Goal: Task Accomplishment & Management: Use online tool/utility

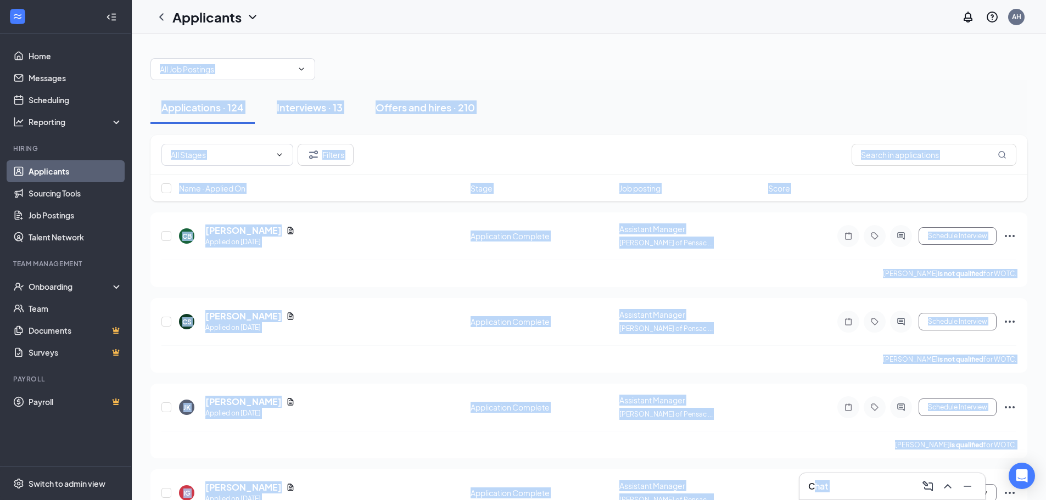
click at [815, 482] on h3 "Chat" at bounding box center [818, 486] width 20 height 12
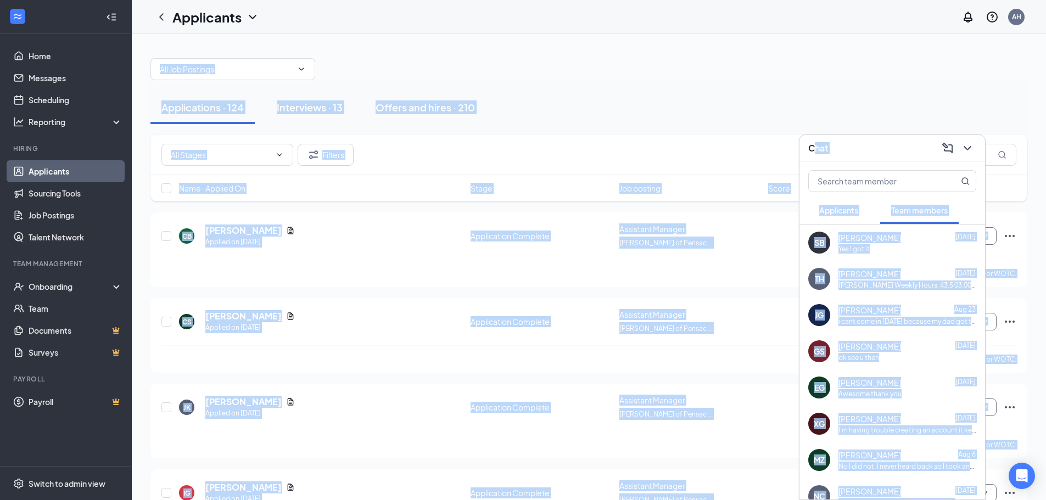
click at [887, 211] on button "Team members" at bounding box center [919, 210] width 78 height 27
click at [838, 217] on button "Applicants" at bounding box center [838, 210] width 61 height 27
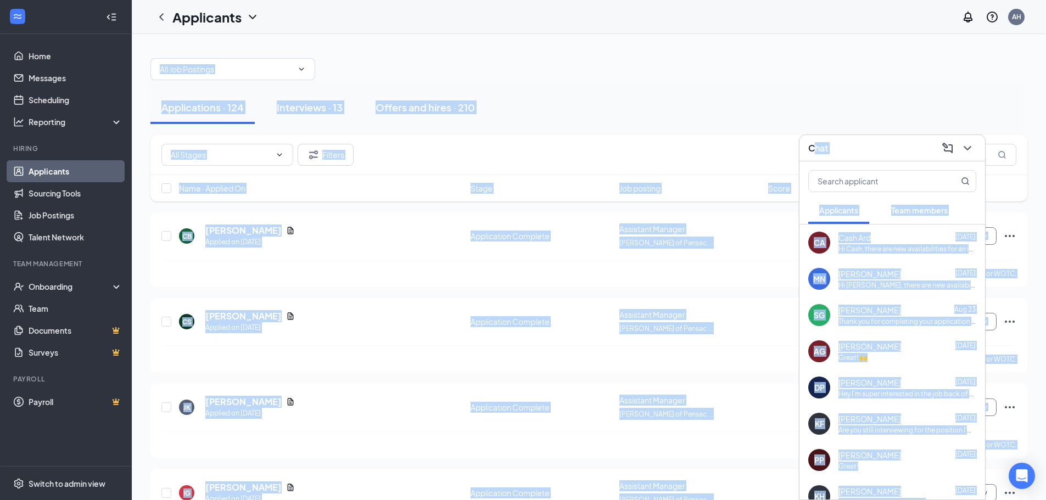
click at [885, 68] on div at bounding box center [588, 63] width 877 height 33
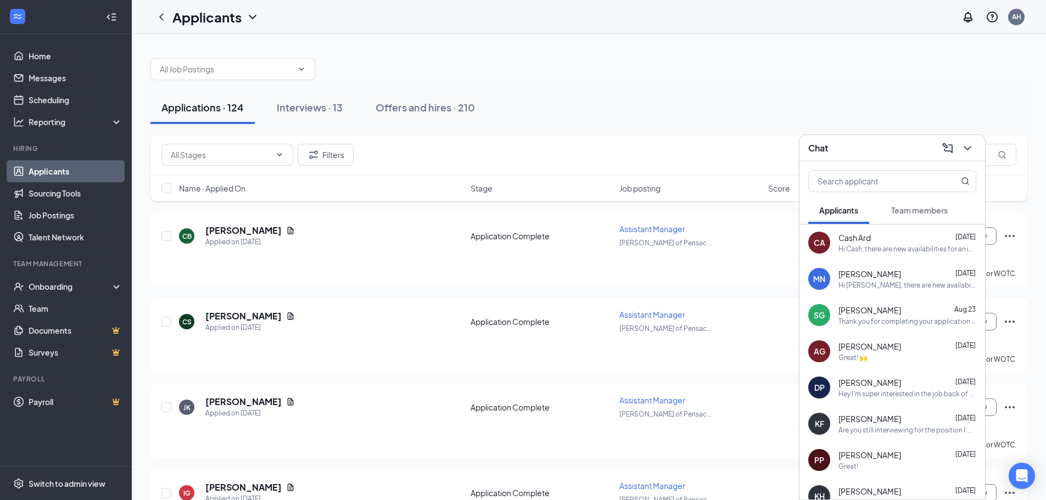
click at [975, 155] on div at bounding box center [966, 148] width 20 height 18
click at [602, 83] on div "Applications · 124 Interviews · 13 Offers and hires · 210" at bounding box center [588, 107] width 877 height 55
click at [964, 155] on button at bounding box center [967, 148] width 18 height 18
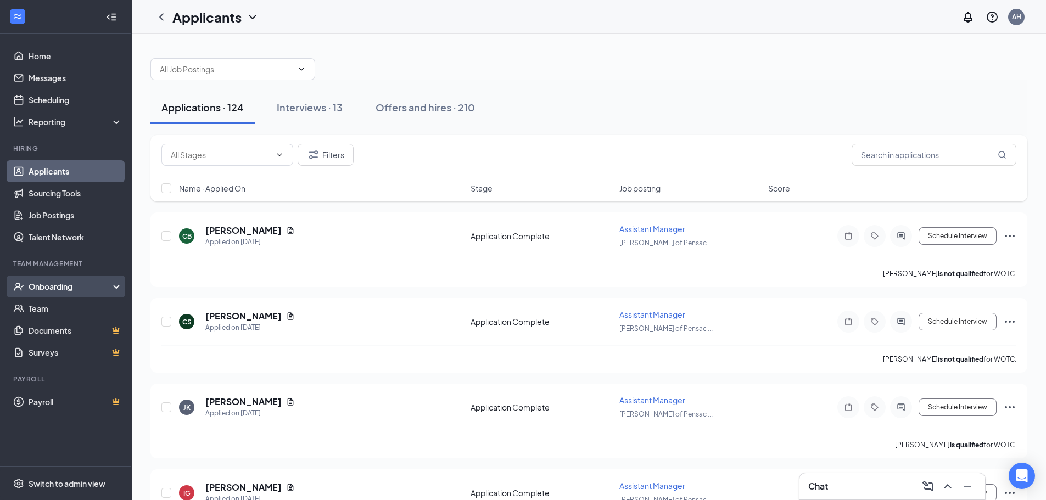
click at [71, 285] on div "Onboarding" at bounding box center [71, 286] width 85 height 11
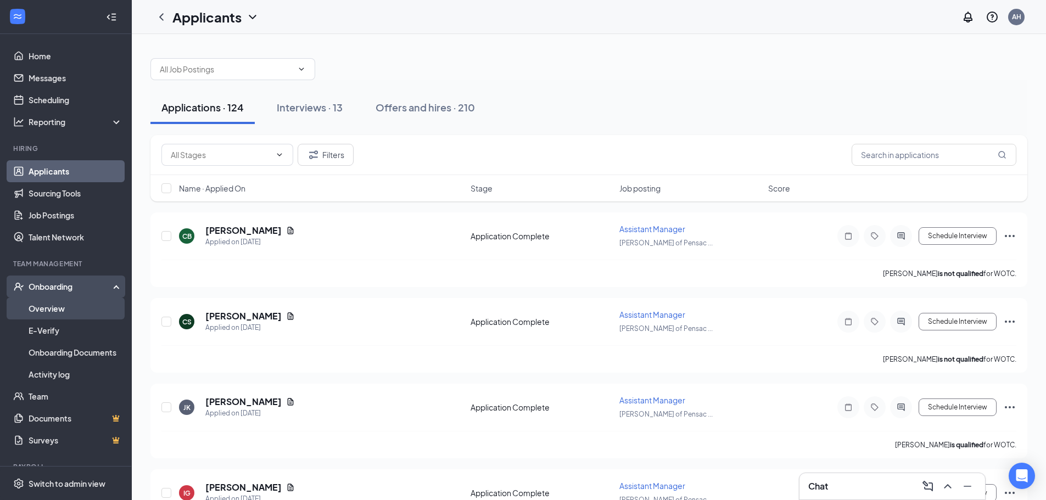
click at [90, 298] on link "Overview" at bounding box center [76, 308] width 94 height 22
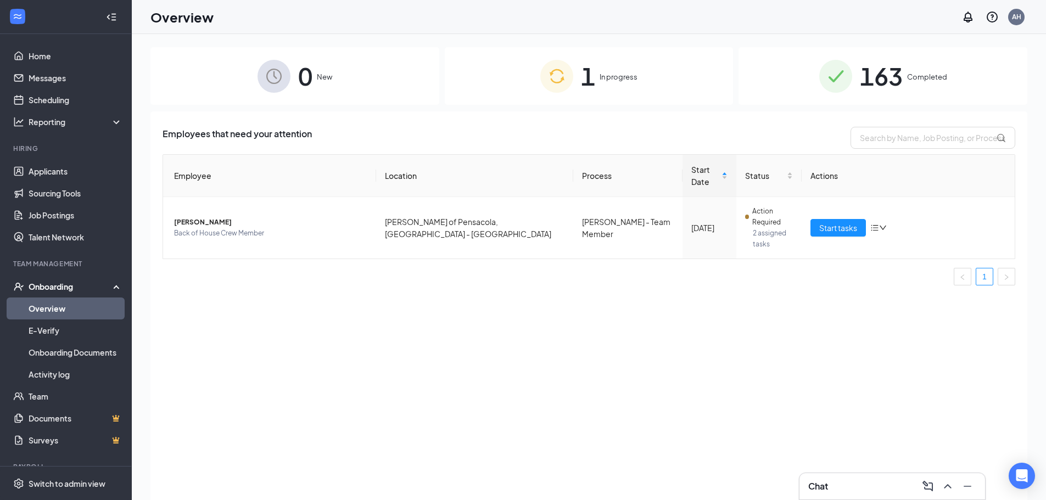
click at [905, 75] on div "163 Completed" at bounding box center [882, 76] width 289 height 58
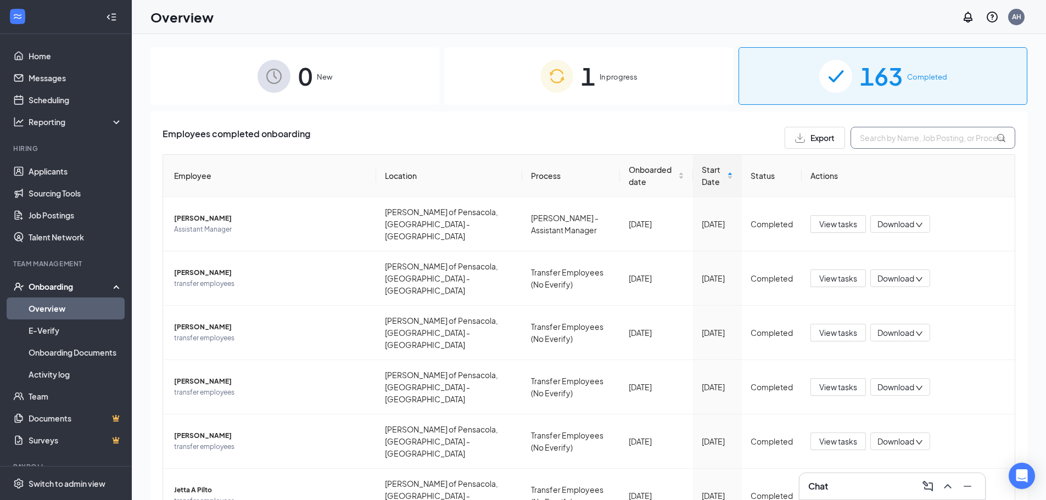
click at [907, 136] on input "text" at bounding box center [932, 138] width 165 height 22
paste input "Savannah"
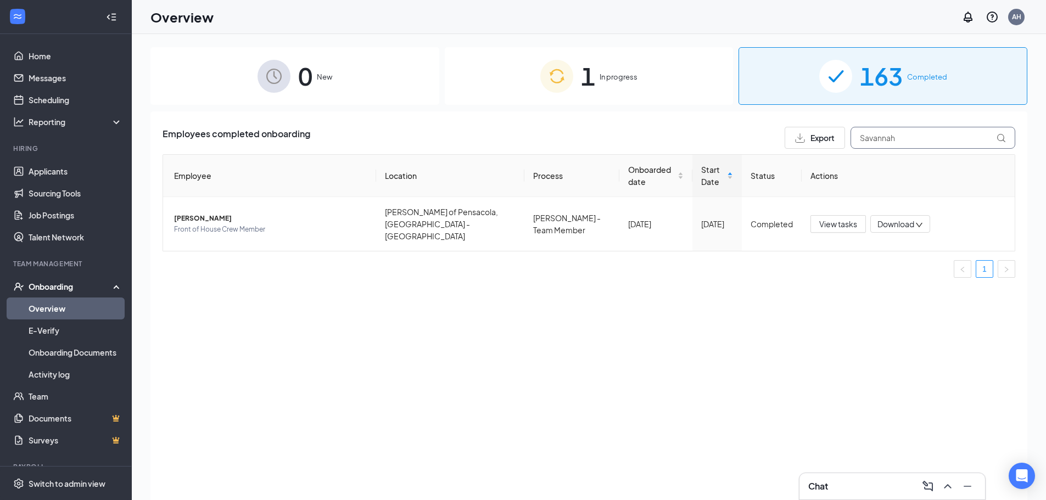
paste input "[PERSON_NAME]"
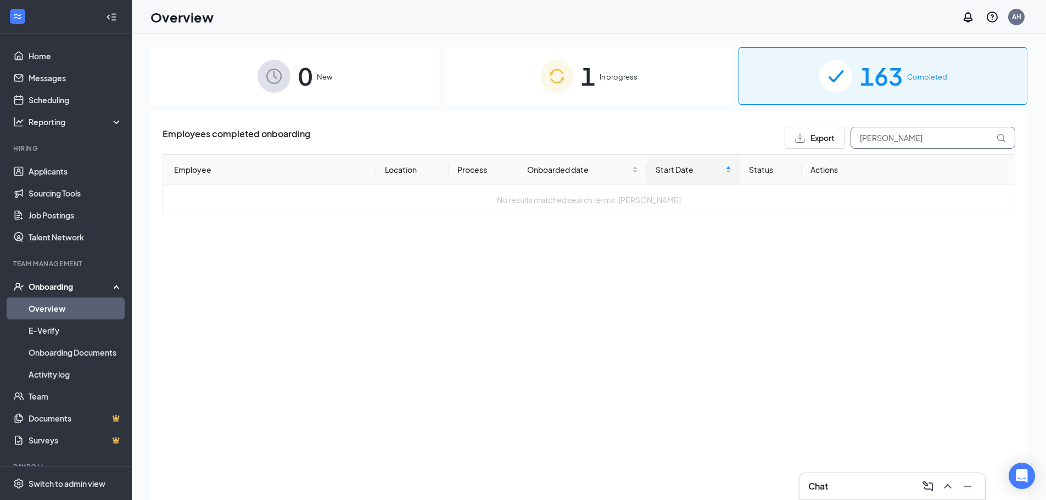
type input "[PERSON_NAME]"
